Goal: Book appointment/travel/reservation

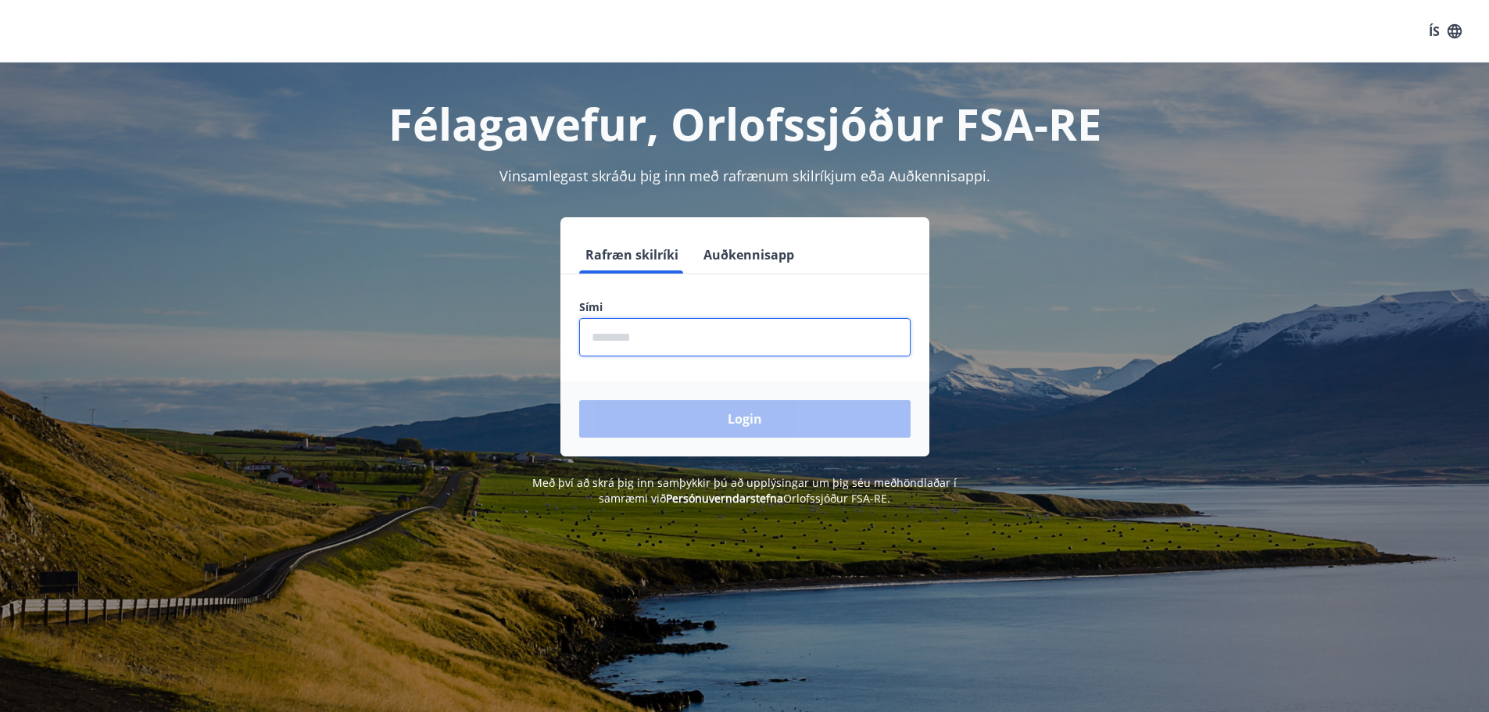
click at [648, 340] on input "phone" at bounding box center [744, 337] width 331 height 38
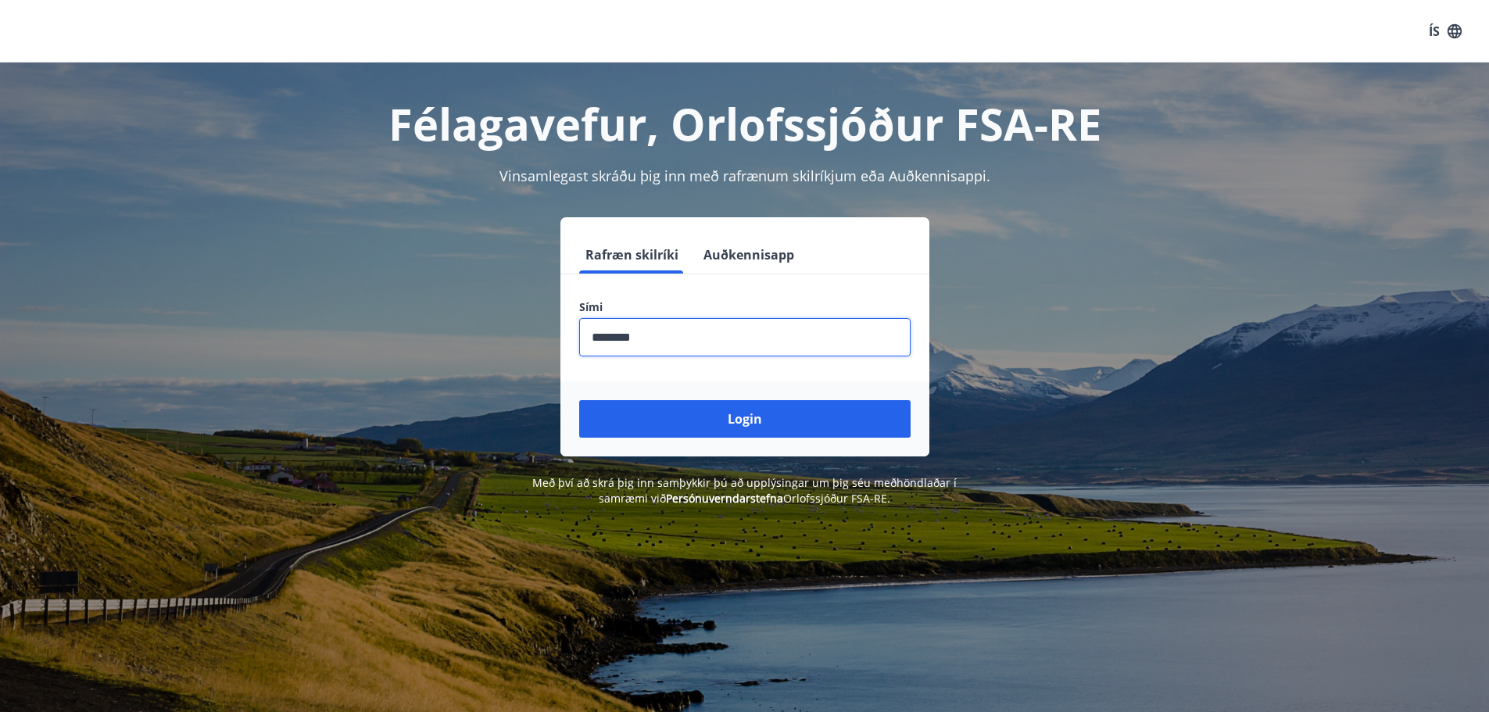
type input "********"
click at [579, 400] on button "Login" at bounding box center [744, 419] width 331 height 38
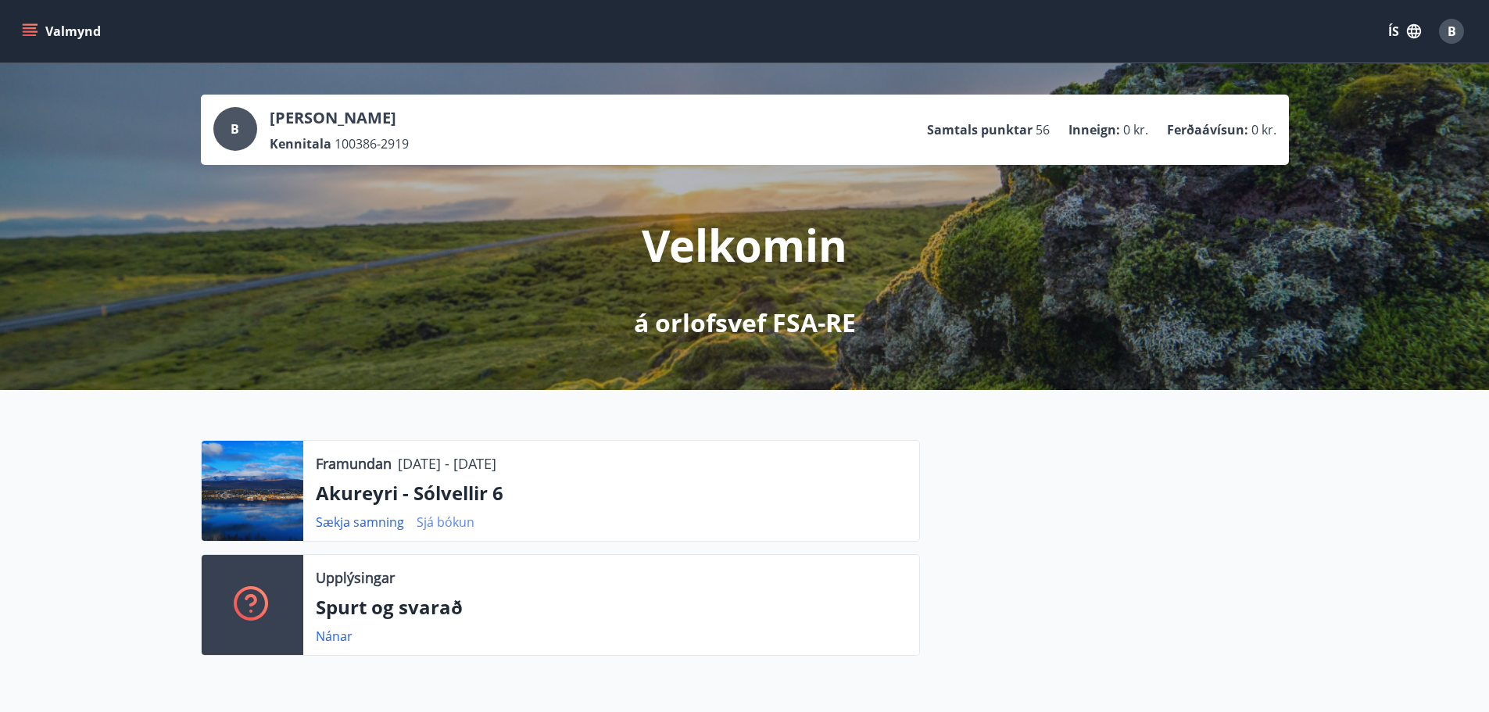
click at [449, 521] on link "Sjá bókun" at bounding box center [446, 522] width 58 height 17
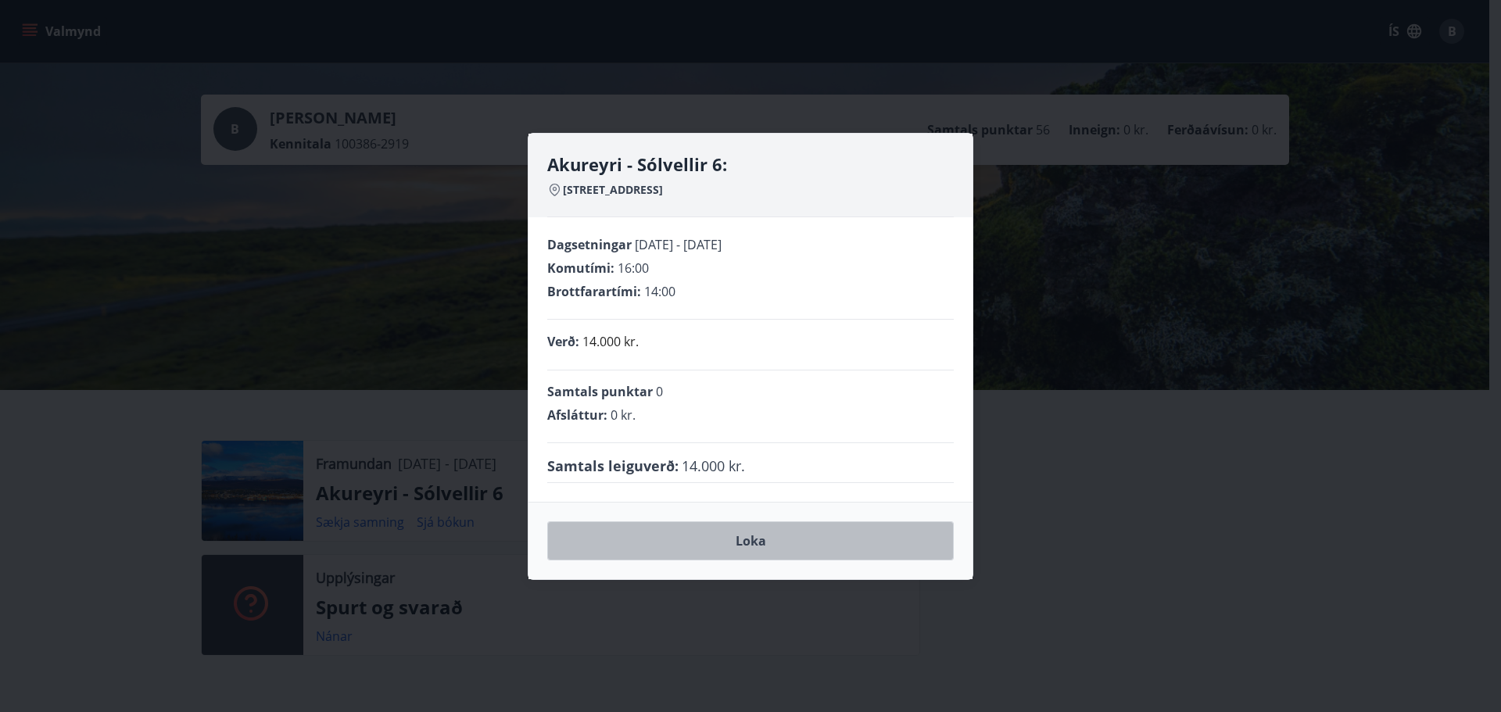
click at [754, 546] on button "Loka" at bounding box center [750, 540] width 407 height 39
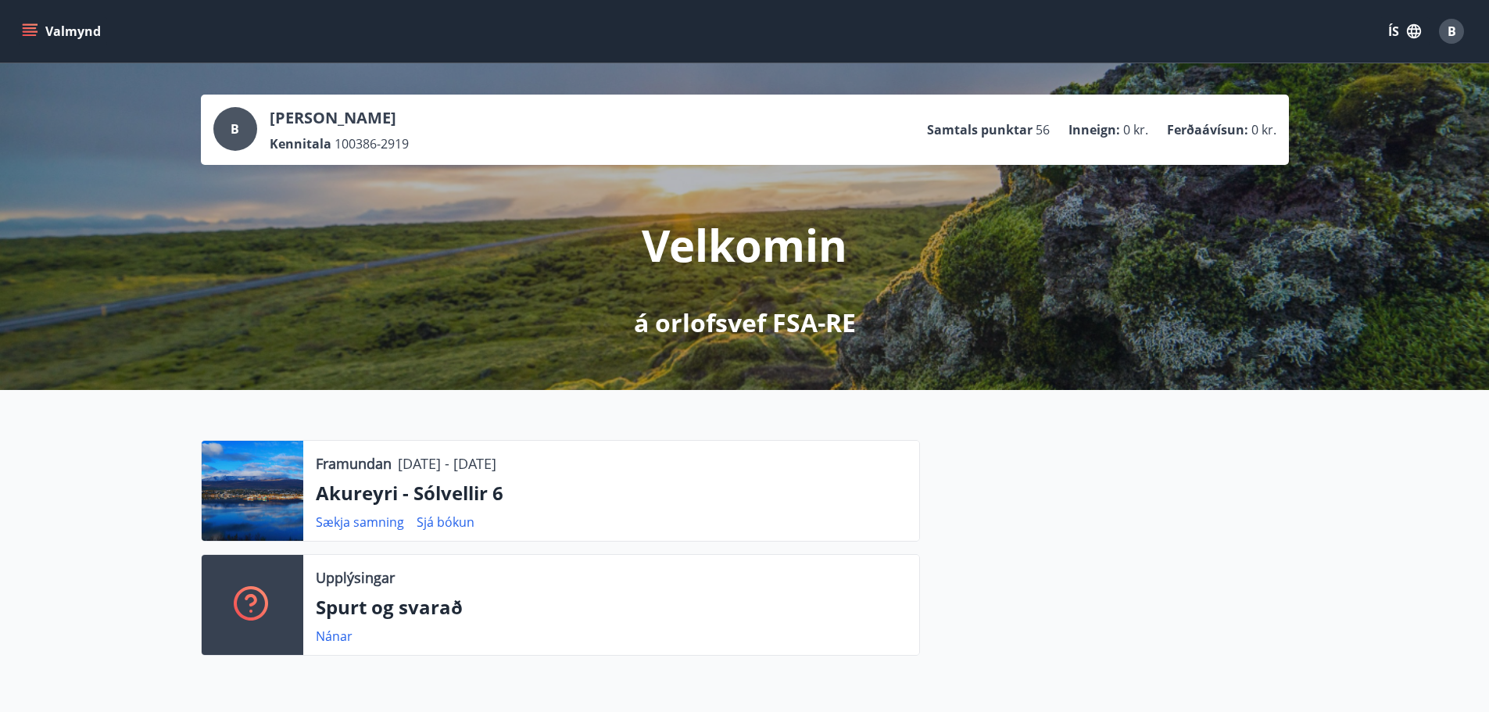
click at [30, 26] on icon "menu" at bounding box center [30, 31] width 16 height 16
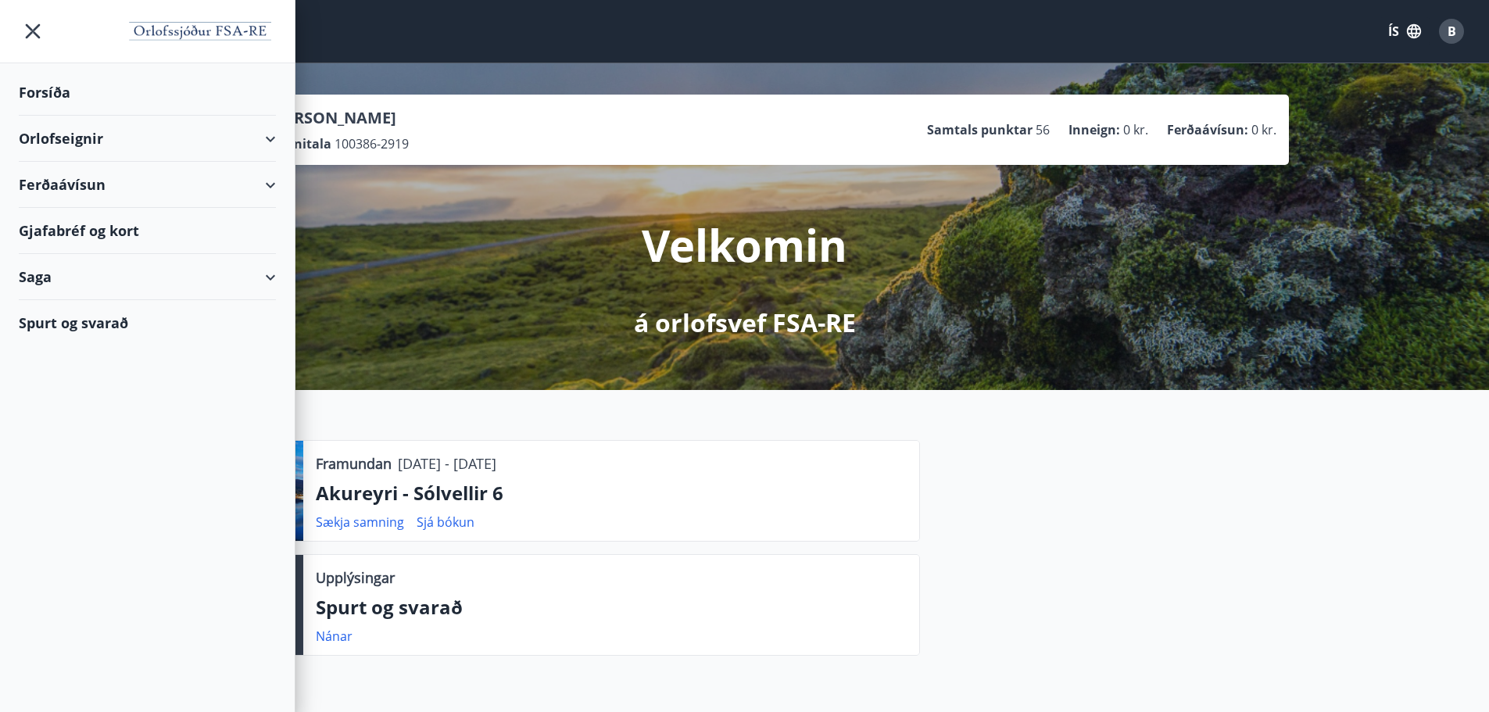
click at [271, 136] on div "Orlofseignir" at bounding box center [147, 139] width 257 height 46
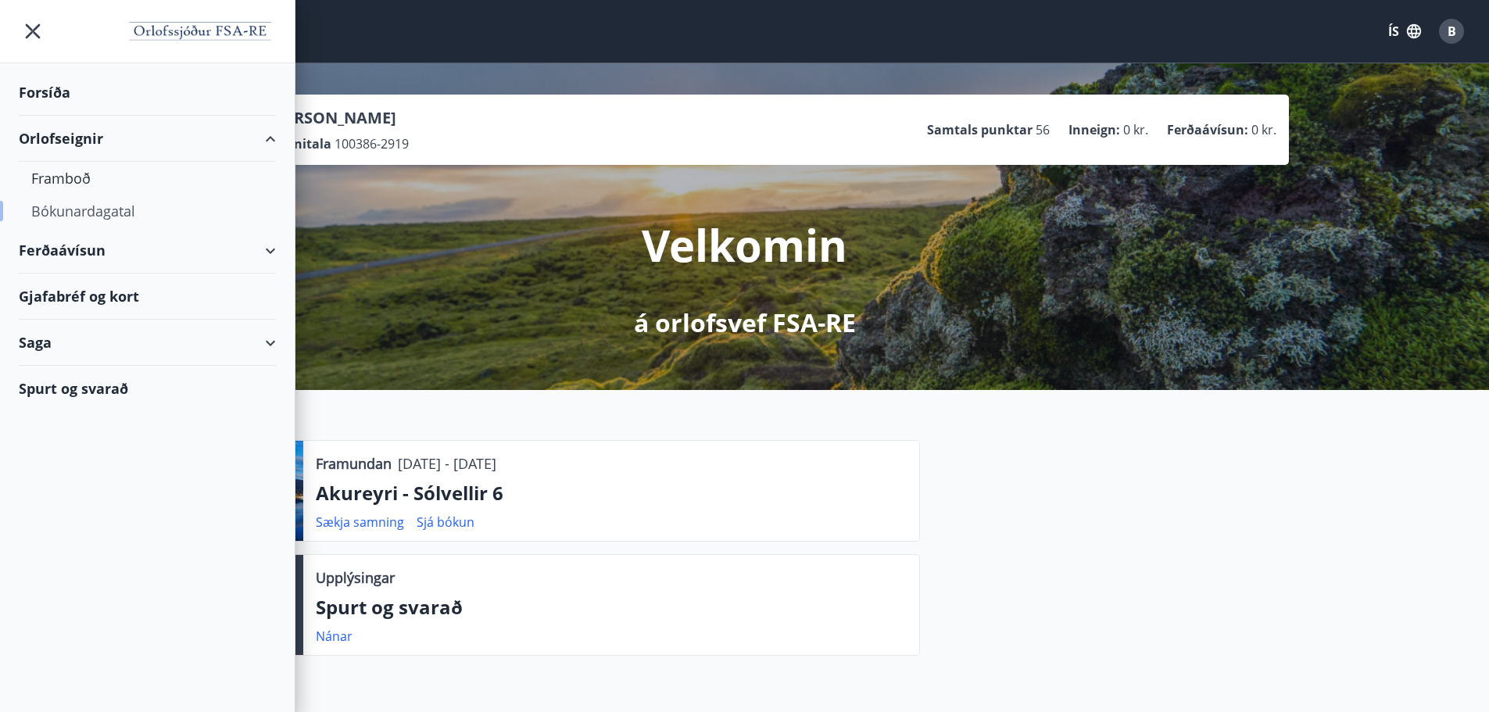
click at [74, 215] on div "Bókunardagatal" at bounding box center [147, 211] width 232 height 33
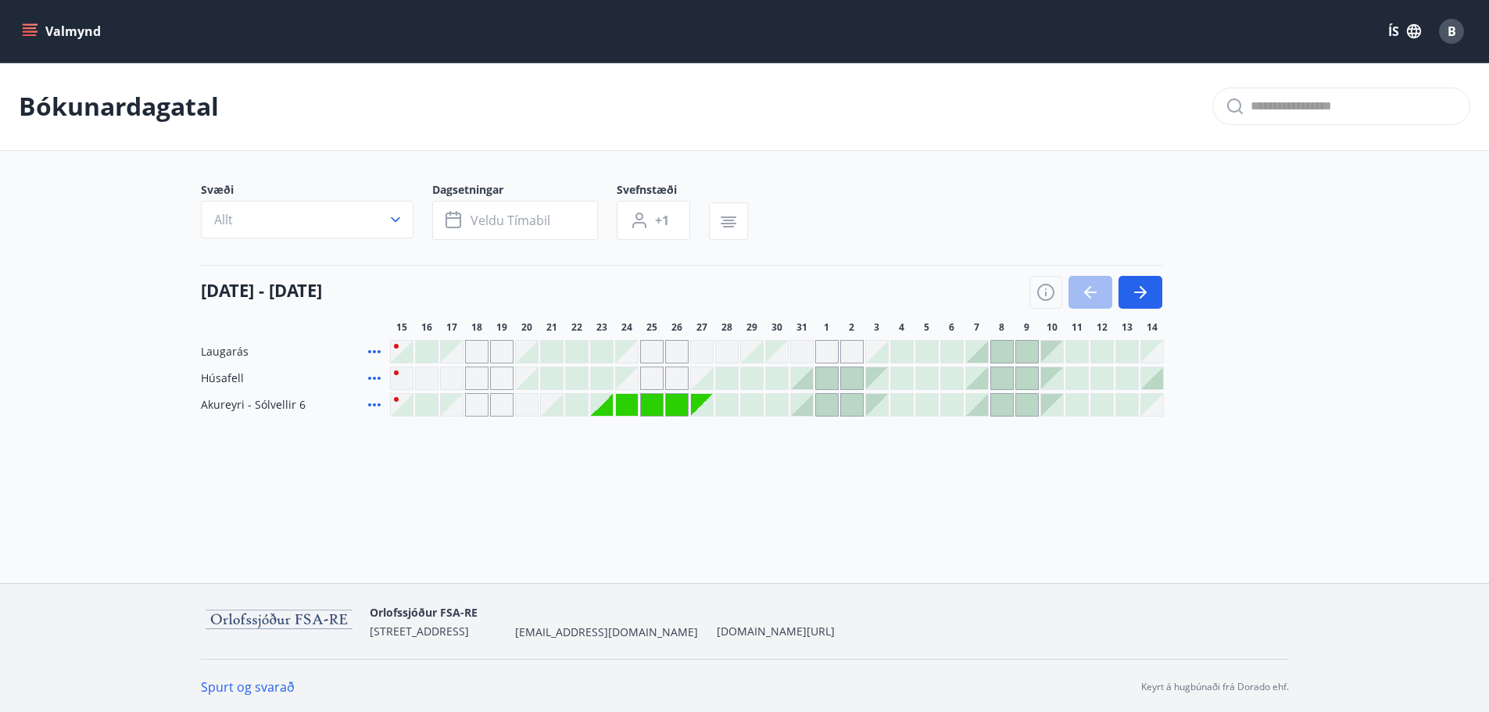
click at [704, 406] on div at bounding box center [702, 405] width 22 height 22
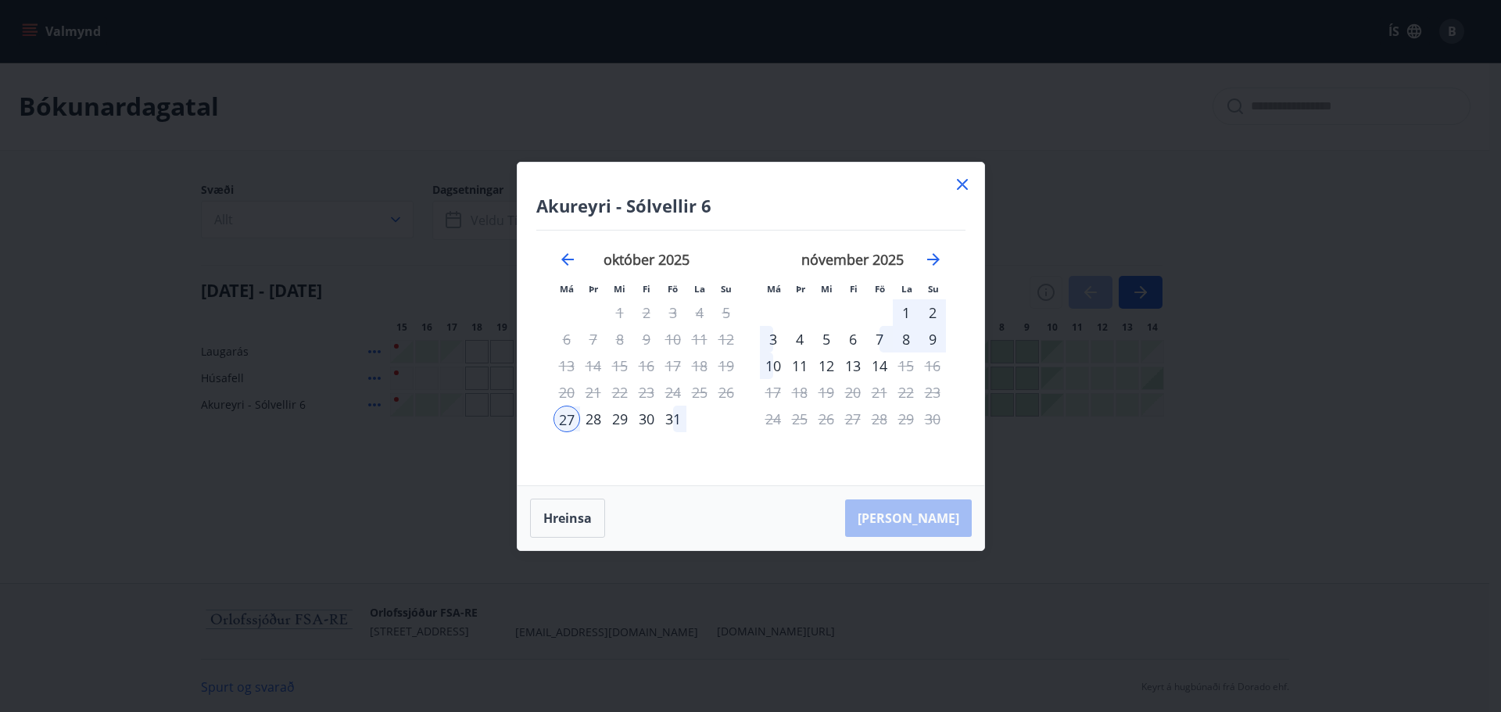
click at [596, 418] on div "28" at bounding box center [593, 419] width 27 height 27
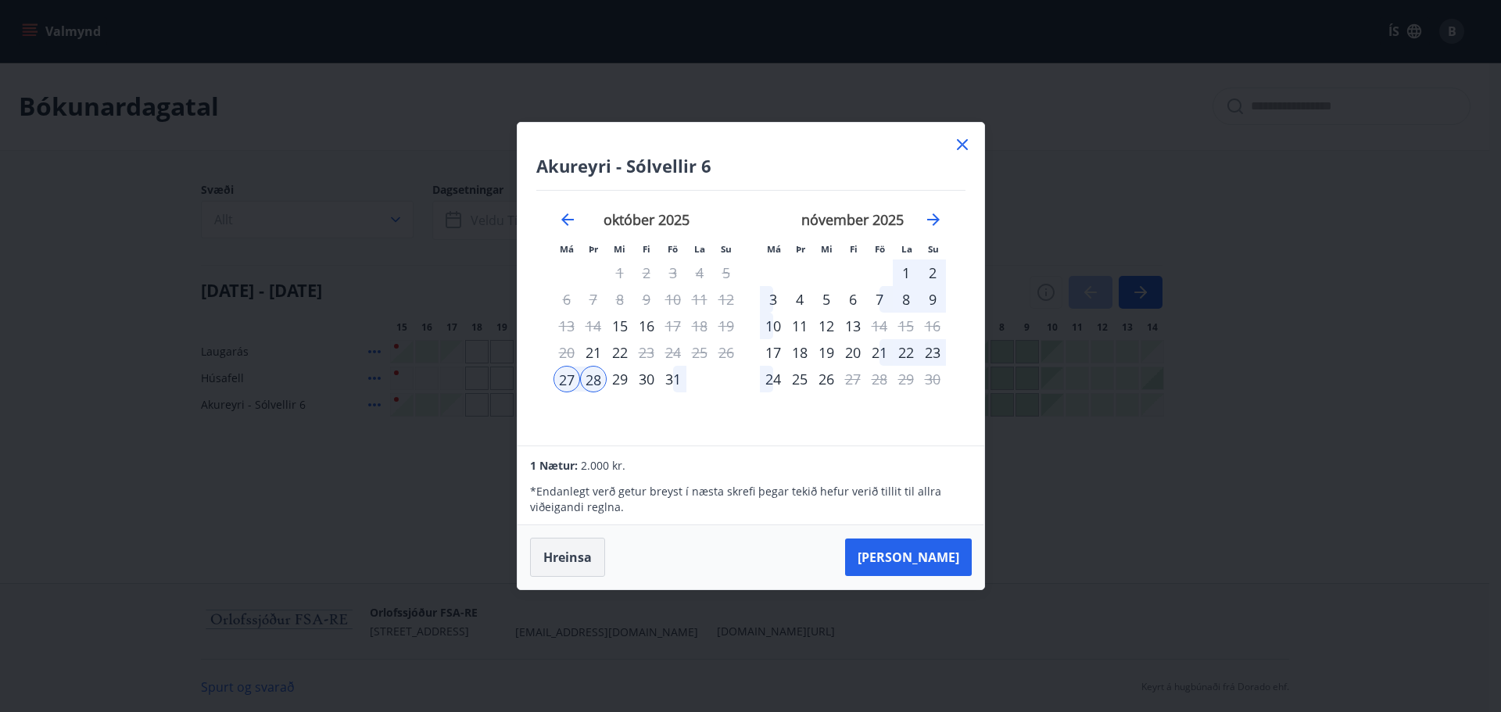
click at [561, 566] on button "Hreinsa" at bounding box center [567, 557] width 75 height 39
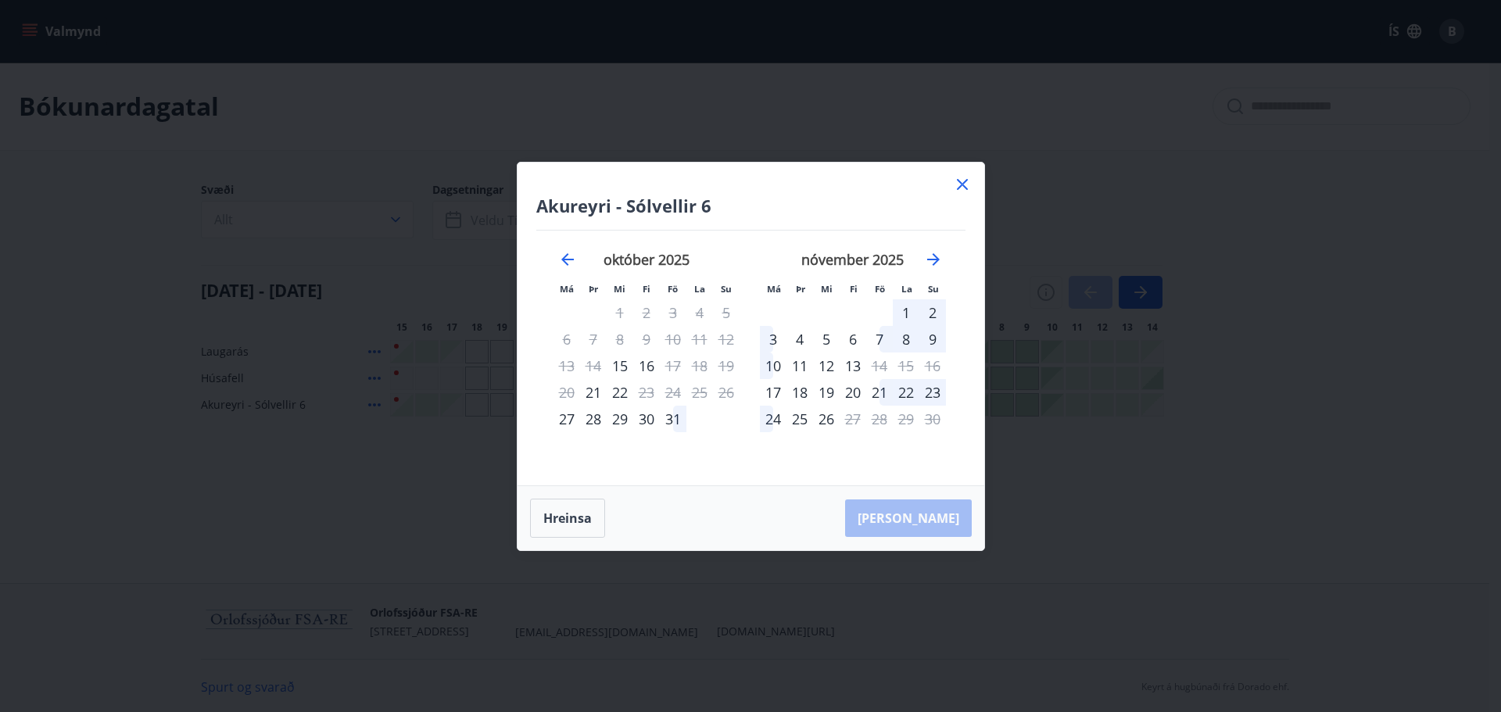
drag, startPoint x: 961, startPoint y: 182, endPoint x: 937, endPoint y: 186, distance: 24.5
click at [960, 184] on icon at bounding box center [962, 184] width 19 height 19
